Goal: Information Seeking & Learning: Learn about a topic

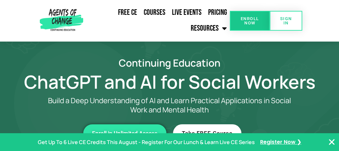
click at [246, 20] on span "Enroll Now" at bounding box center [249, 20] width 18 height 9
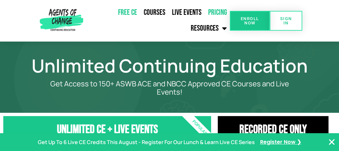
click at [126, 13] on link "Free CE" at bounding box center [127, 12] width 26 height 15
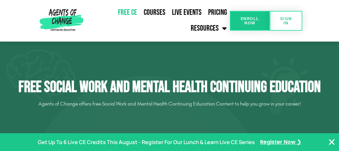
click at [126, 13] on link "Free CE" at bounding box center [127, 12] width 26 height 15
click at [286, 22] on span "SIGN IN" at bounding box center [286, 20] width 12 height 9
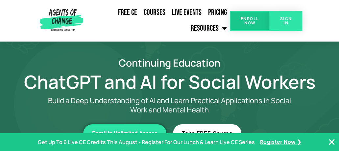
click at [287, 21] on span "SIGN IN" at bounding box center [286, 20] width 12 height 9
click at [285, 21] on span "SIGN IN" at bounding box center [286, 20] width 12 height 9
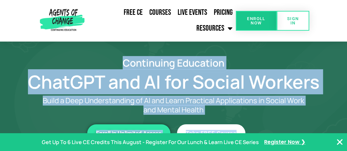
drag, startPoint x: 313, startPoint y: 19, endPoint x: 313, endPoint y: 126, distance: 106.2
